Goal: Information Seeking & Learning: Understand process/instructions

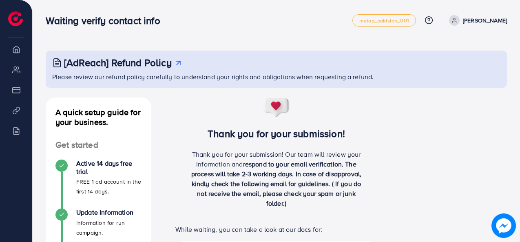
scroll to position [41, 0]
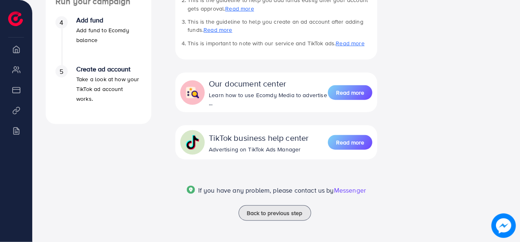
scroll to position [311, 0]
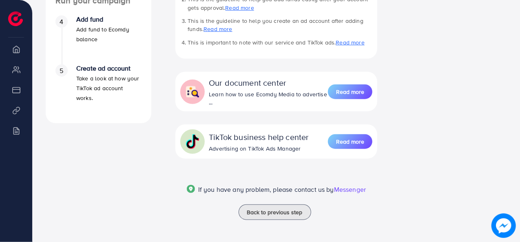
click at [343, 189] on span "Messenger" at bounding box center [350, 189] width 32 height 9
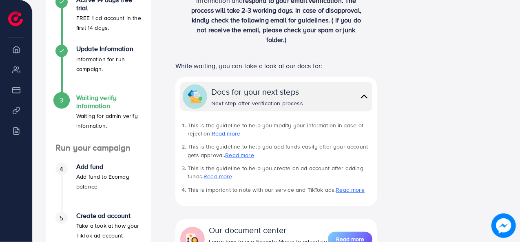
scroll to position [148, 0]
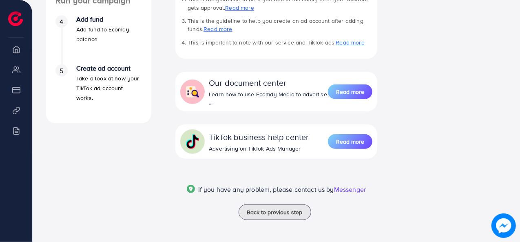
scroll to position [311, 0]
click at [349, 94] on span "Read more" at bounding box center [350, 92] width 28 height 8
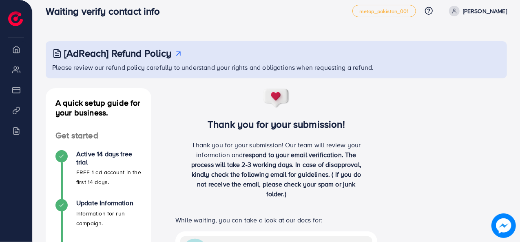
scroll to position [0, 0]
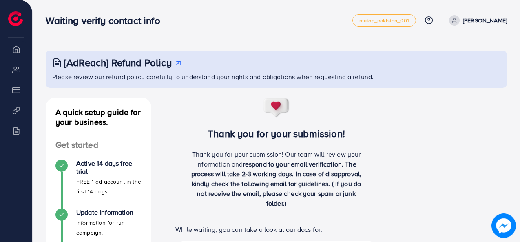
scroll to position [311, 0]
